Goal: Find specific page/section: Find specific page/section

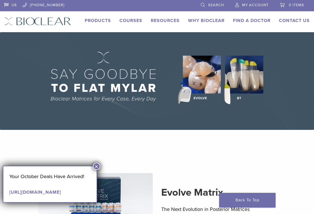
click at [98, 165] on button "×" at bounding box center [96, 166] width 7 height 7
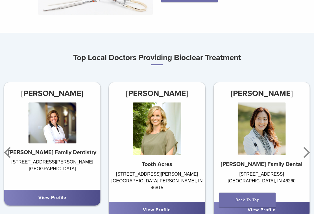
scroll to position [239, 0]
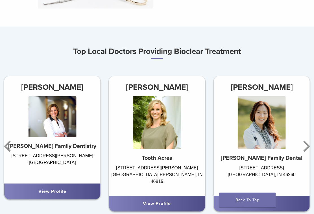
click at [308, 148] on icon "Next" at bounding box center [307, 146] width 7 height 11
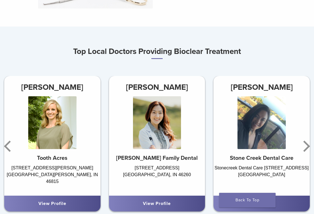
click at [312, 148] on div "Dr. Anna McGuire Stone Creek Dental Care Stonecreek Dental Care 9420 Dayton Leb…" at bounding box center [262, 146] width 105 height 140
click at [309, 151] on icon "Next" at bounding box center [305, 147] width 11 height 34
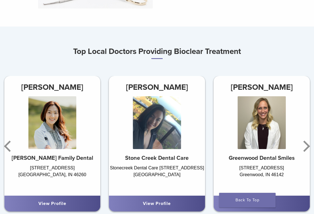
click at [313, 148] on div "Dr. Jillian Samela Greenwood Dental Smiles 1678 Fry Road Ste B, Greenwood, IN 4…" at bounding box center [262, 146] width 105 height 140
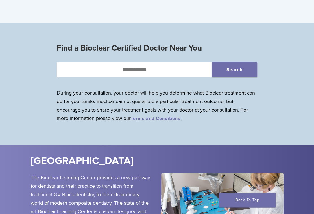
scroll to position [456, 0]
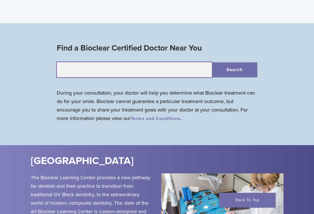
click at [158, 70] on input "text" at bounding box center [134, 69] width 155 height 15
type input "*****"
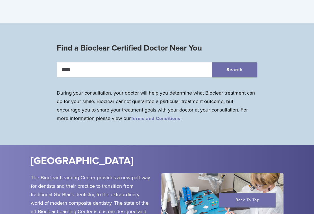
click at [232, 69] on button "Search" at bounding box center [234, 69] width 45 height 15
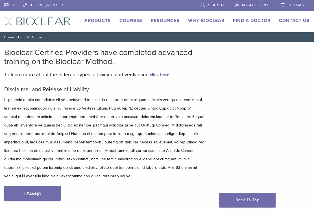
click at [47, 192] on link "I Accept" at bounding box center [32, 193] width 57 height 15
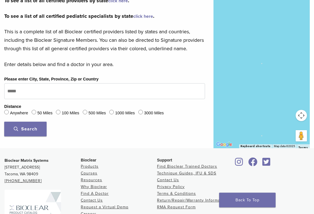
scroll to position [146, 0]
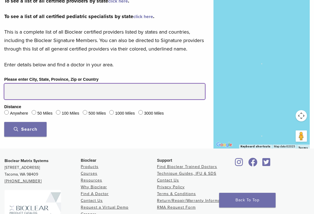
click at [130, 99] on input "Please enter City, State, Province, Zip or Country" at bounding box center [104, 92] width 201 height 16
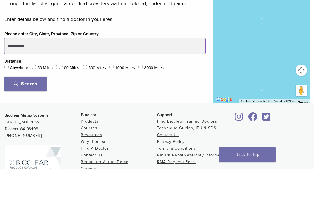
type input "**********"
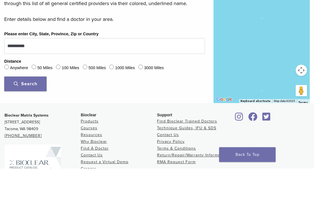
scroll to position [192, 0]
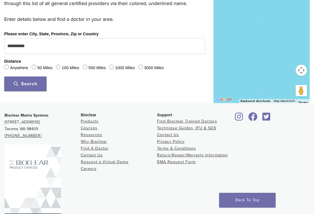
click at [36, 87] on span "Search" at bounding box center [25, 84] width 23 height 6
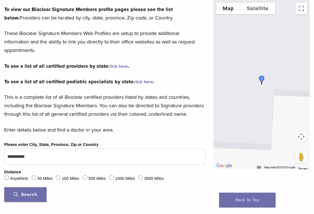
scroll to position [61, 0]
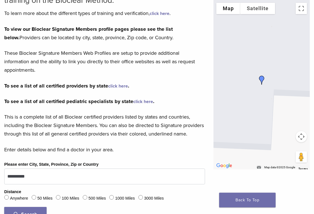
click at [124, 86] on link "click here" at bounding box center [118, 87] width 20 height 6
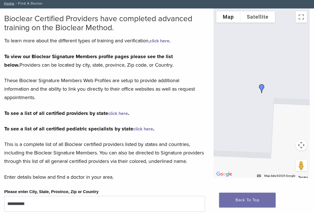
scroll to position [0, 0]
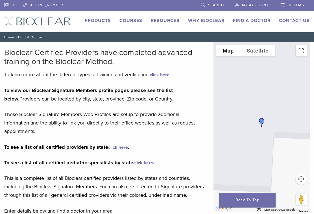
click at [103, 21] on link "Products" at bounding box center [98, 21] width 26 height 6
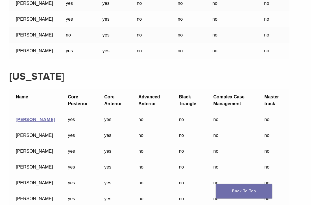
scroll to position [5768, 4]
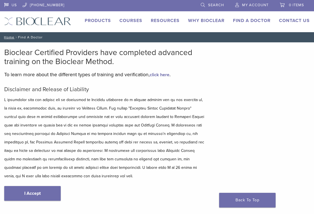
click at [213, 19] on link "Why Bioclear" at bounding box center [206, 21] width 36 height 6
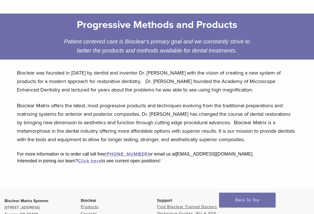
scroll to position [96, 0]
